Goal: Information Seeking & Learning: Learn about a topic

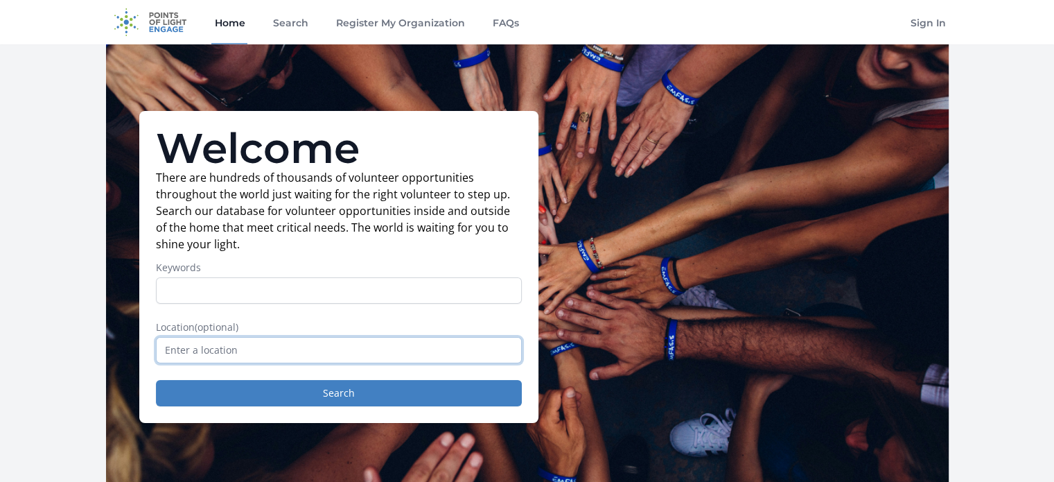
click at [211, 351] on input "text" at bounding box center [339, 350] width 366 height 26
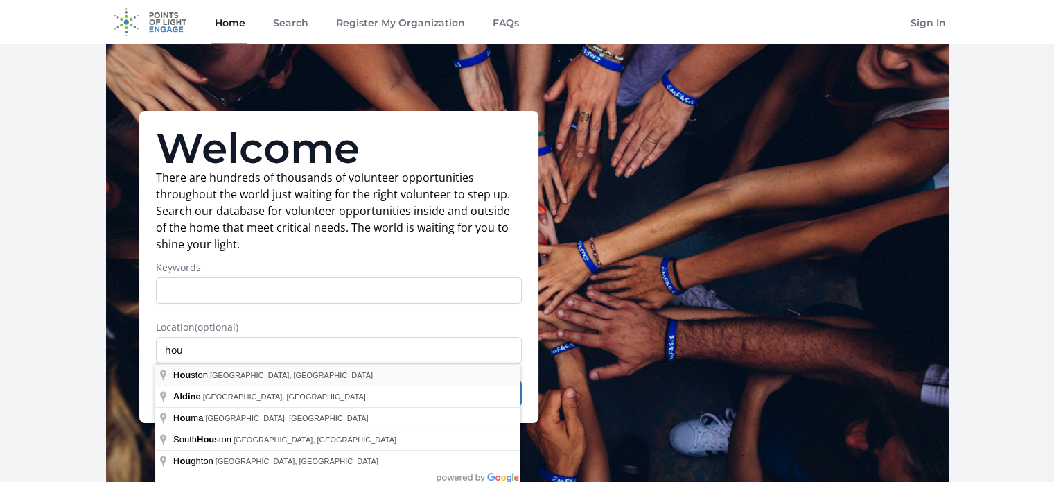
type input "[GEOGRAPHIC_DATA], [GEOGRAPHIC_DATA], [GEOGRAPHIC_DATA]"
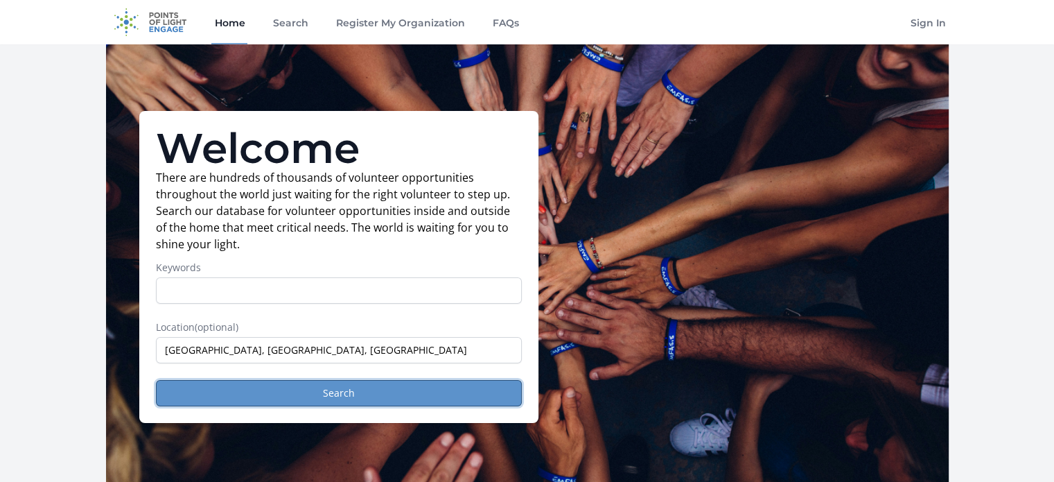
click at [337, 398] on button "Search" at bounding box center [339, 393] width 366 height 26
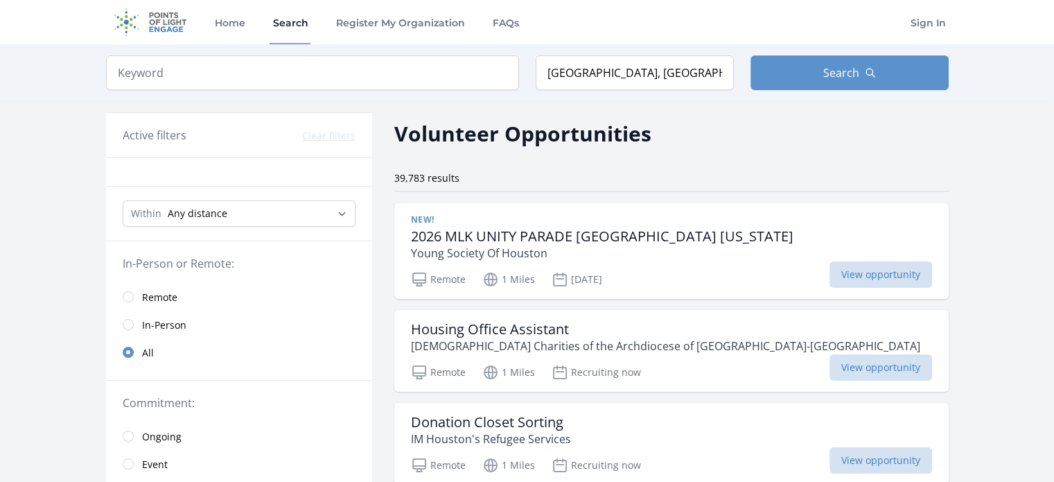
scroll to position [208, 0]
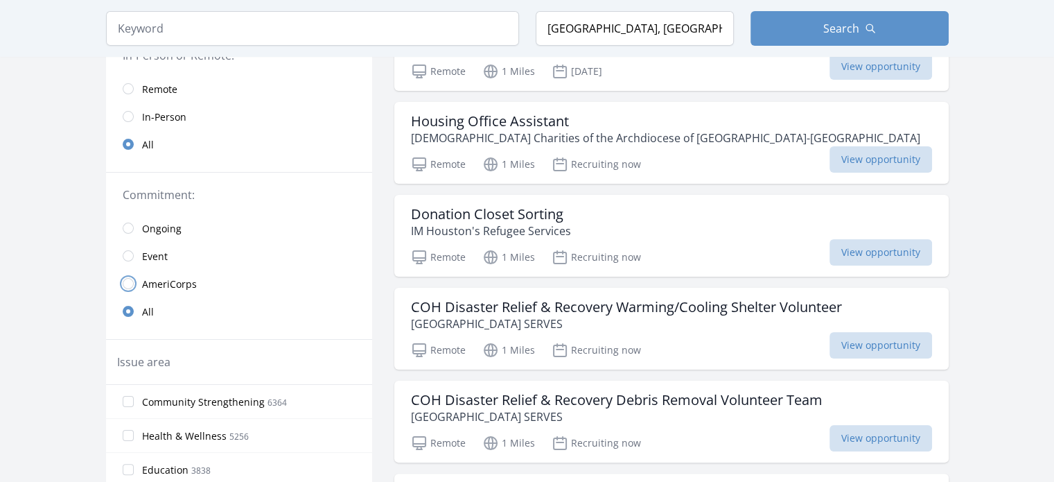
click at [131, 283] on input "radio" at bounding box center [128, 283] width 11 height 11
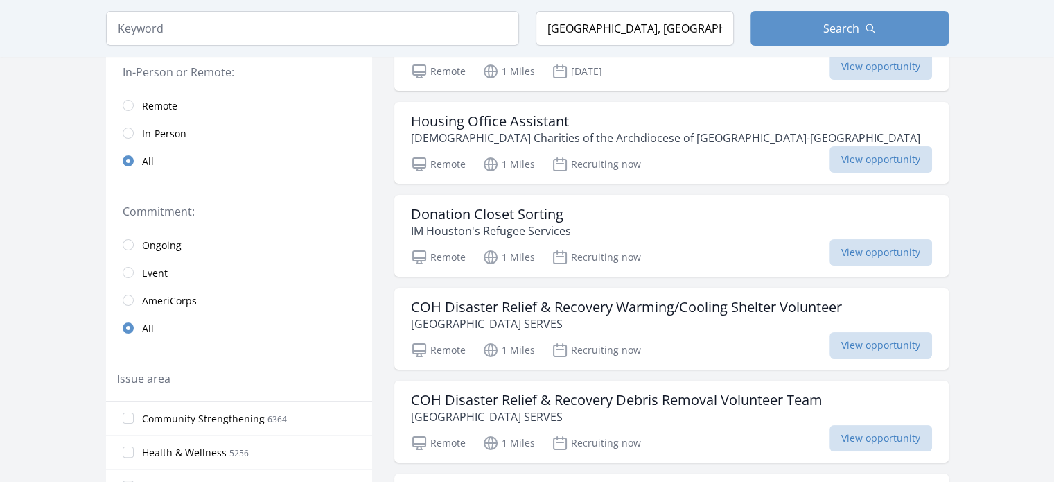
scroll to position [225, 0]
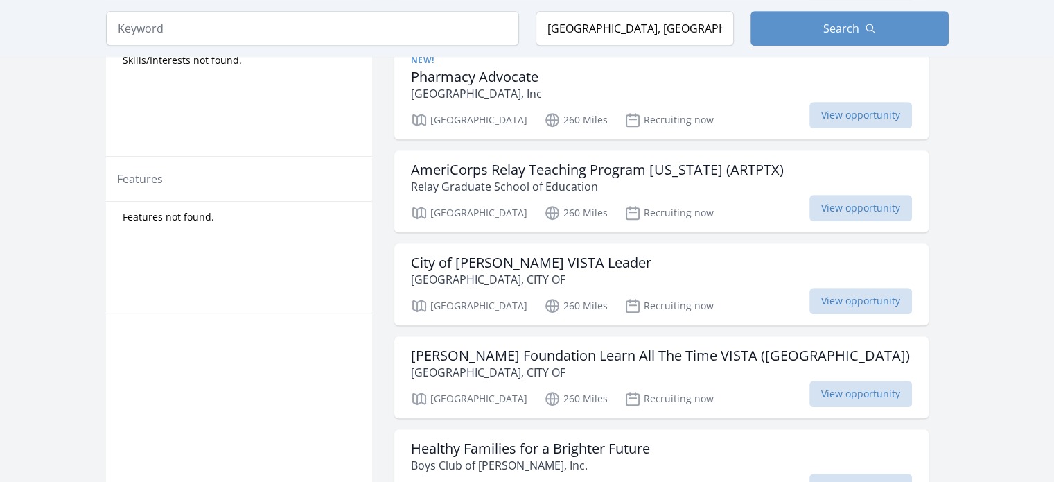
scroll to position [901, 0]
